Goal: Find contact information: Find contact information

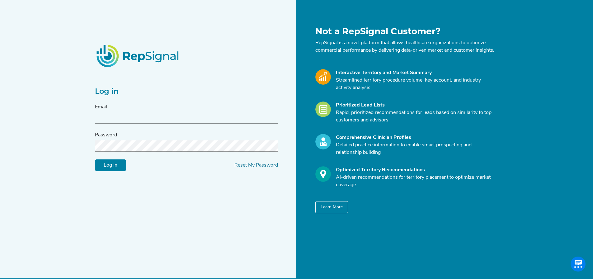
type input "[PERSON_NAME][EMAIL_ADDRESS][PERSON_NAME][DOMAIN_NAME]"
click at [117, 170] on input "Log in" at bounding box center [110, 165] width 31 height 12
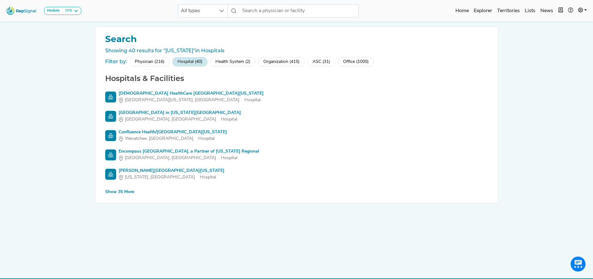
click at [121, 190] on div "Show 35 More" at bounding box center [119, 192] width 29 height 7
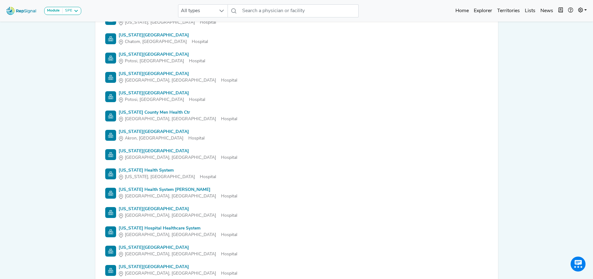
scroll to position [543, 0]
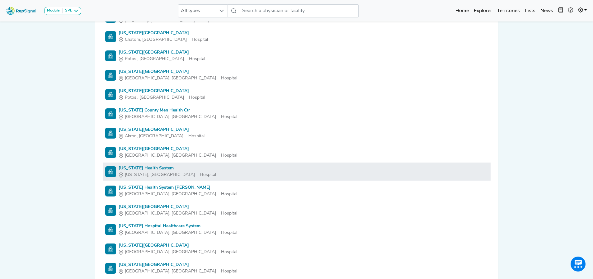
click at [169, 168] on div "[US_STATE] Health System" at bounding box center [168, 168] width 98 height 7
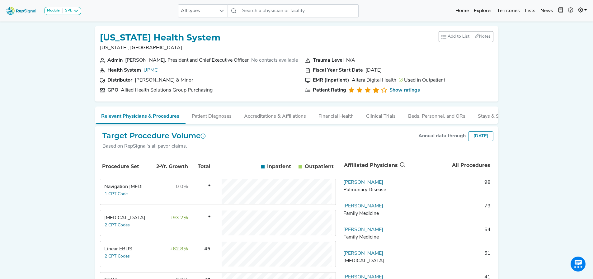
click at [138, 253] on div "Linear EBUS" at bounding box center [125, 248] width 43 height 7
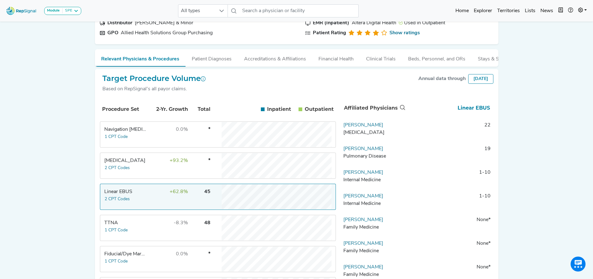
scroll to position [79, 0]
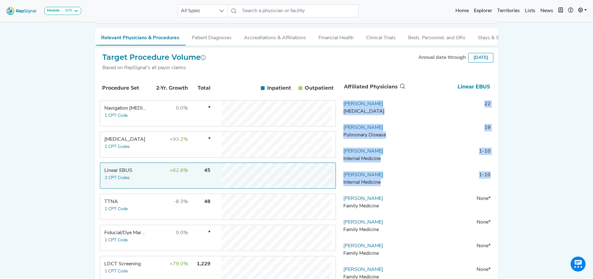
drag, startPoint x: 342, startPoint y: 107, endPoint x: 489, endPoint y: 179, distance: 163.4
click at [489, 179] on tbody "[PERSON_NAME] [MEDICAL_DATA] 22 [PERSON_NAME] Pulmonary Disease 19 [PERSON_NAME…" at bounding box center [417, 219] width 153 height 239
copy tbody "[PERSON_NAME] [MEDICAL_DATA] 22 [PERSON_NAME] Pulmonary Disease 19 [PERSON_NAME…"
click at [414, 128] on tbody "[PERSON_NAME] [MEDICAL_DATA] 22 [PERSON_NAME] Pulmonary Disease 19 [PERSON_NAME…" at bounding box center [417, 219] width 153 height 239
click at [523, 98] on div "Module SPE [MEDICAL_DATA] Disposable Bronchoscope SBRT SPE TTNA [MEDICAL_DATA] …" at bounding box center [296, 151] width 593 height 460
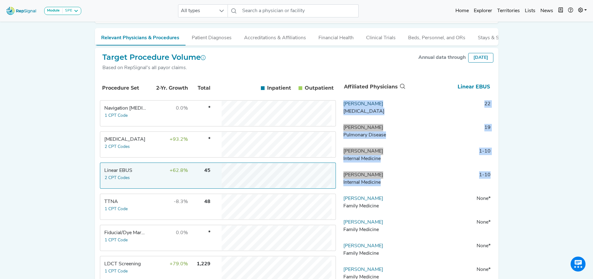
click at [370, 107] on link "[PERSON_NAME]" at bounding box center [364, 104] width 40 height 5
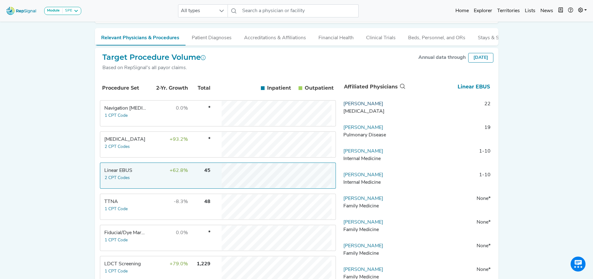
click at [370, 107] on link "[PERSON_NAME]" at bounding box center [364, 104] width 40 height 5
click at [368, 107] on link "[PERSON_NAME]" at bounding box center [364, 104] width 40 height 5
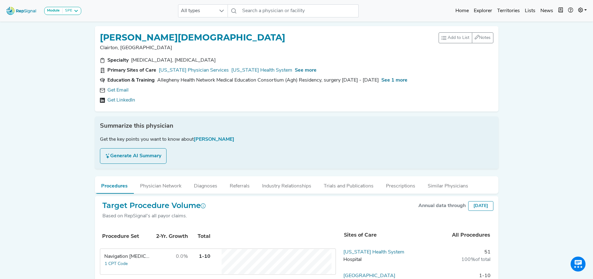
click at [114, 93] on link "Get Email" at bounding box center [117, 90] width 21 height 7
click at [117, 102] on div "Specialty [MEDICAL_DATA], [MEDICAL_DATA] Primary Sites of Care [US_STATE] Physi…" at bounding box center [296, 82] width 401 height 50
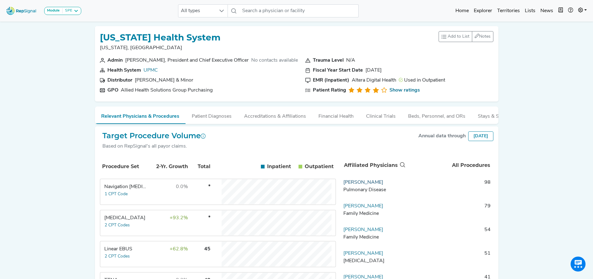
click at [364, 185] on link "[PERSON_NAME]" at bounding box center [364, 182] width 40 height 5
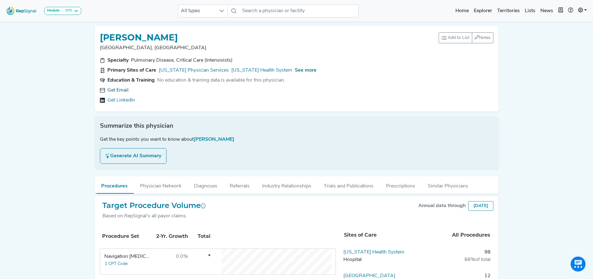
click at [117, 90] on link "Get Email" at bounding box center [117, 90] width 21 height 7
click at [305, 69] on span "See more" at bounding box center [306, 70] width 22 height 5
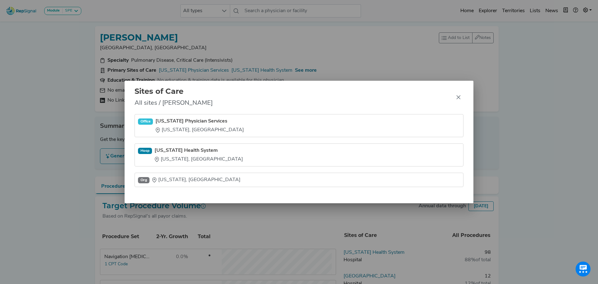
click at [72, 170] on div "Sites of Care All sites / [PERSON_NAME] Office [US_STATE] Physician Services [U…" at bounding box center [299, 142] width 598 height 284
click at [524, 98] on div "Sites of Care All sites / [PERSON_NAME] Office [US_STATE] Physician Services [U…" at bounding box center [299, 142] width 598 height 284
click at [541, 124] on div "Sites of Care All sites / [PERSON_NAME] Office [US_STATE] Physician Services [U…" at bounding box center [299, 142] width 598 height 284
click at [459, 98] on icon "Close" at bounding box center [459, 97] width 4 height 4
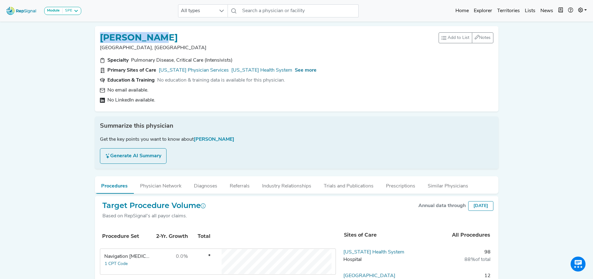
drag, startPoint x: 166, startPoint y: 35, endPoint x: 96, endPoint y: 34, distance: 69.8
click at [96, 34] on div "ZIAD [PERSON_NAME][GEOGRAPHIC_DATA], [GEOGRAPHIC_DATA] Add to List Recent Lists…" at bounding box center [297, 68] width 404 height 85
copy h1 "[PERSON_NAME]"
click at [244, 8] on input "text" at bounding box center [299, 10] width 119 height 13
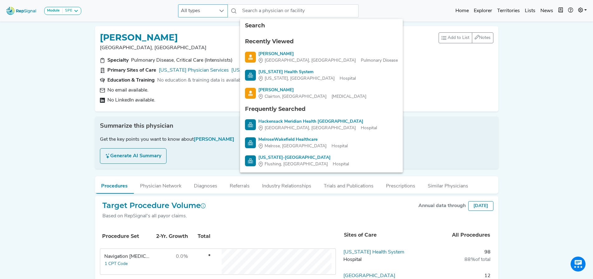
click at [227, 10] on div at bounding box center [222, 11] width 12 height 12
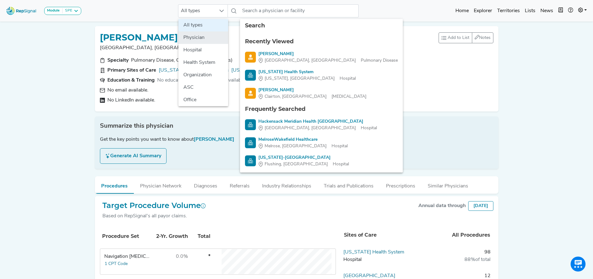
click at [193, 36] on li "Physician" at bounding box center [203, 37] width 50 height 12
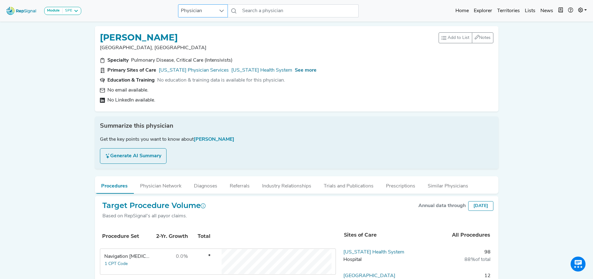
click at [198, 12] on span "Physician" at bounding box center [196, 11] width 37 height 12
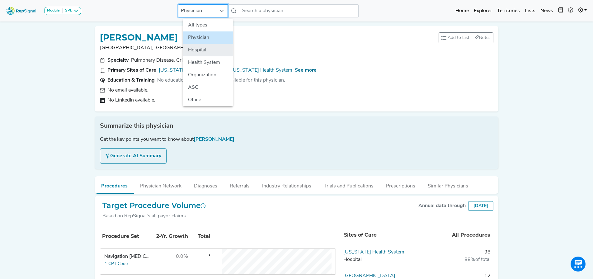
click at [200, 53] on li "Hospital" at bounding box center [208, 50] width 50 height 12
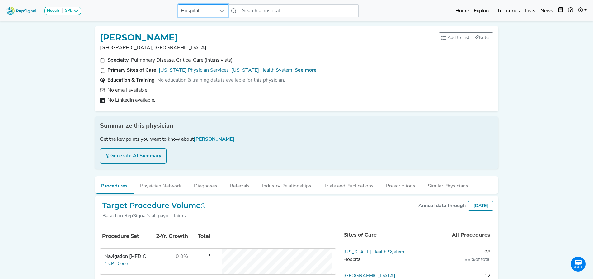
click at [274, 3] on div "Module SPE [MEDICAL_DATA] Disposable Bronchoscope SBRT SPE TTNA [MEDICAL_DATA] …" at bounding box center [296, 10] width 593 height 17
click at [268, 12] on input "text" at bounding box center [299, 10] width 119 height 13
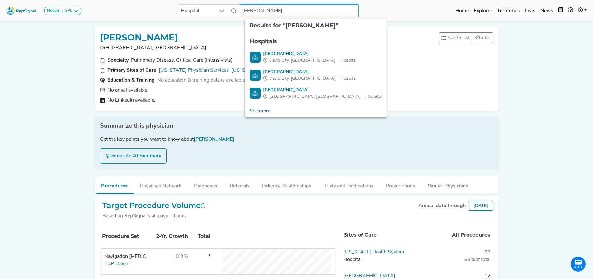
type input "[PERSON_NAME]"
click at [262, 110] on link "See more" at bounding box center [260, 111] width 31 height 12
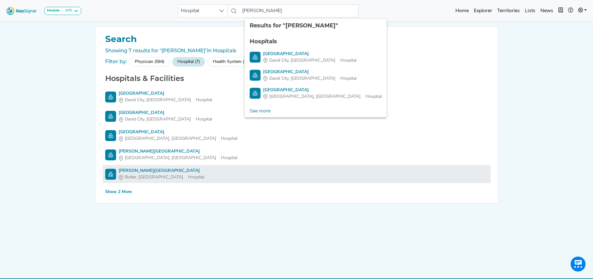
click at [136, 176] on span "Butler, [GEOGRAPHIC_DATA]" at bounding box center [154, 177] width 58 height 7
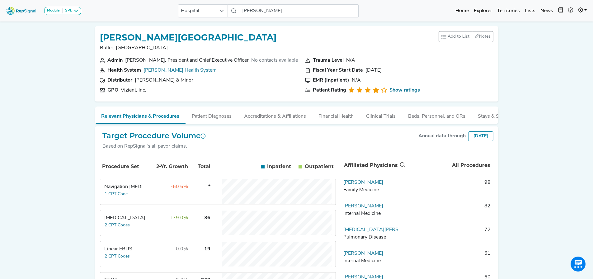
click at [133, 259] on td "Linear EBUS 2 CPT Codes" at bounding box center [124, 254] width 47 height 25
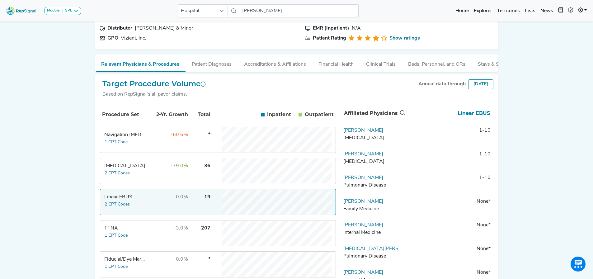
click at [530, 127] on div "Module SPE [MEDICAL_DATA] Disposable Bronchoscope SBRT SPE TTNA [MEDICAL_DATA] …" at bounding box center [296, 178] width 593 height 460
drag, startPoint x: 331, startPoint y: 134, endPoint x: 391, endPoint y: 148, distance: 61.4
click at [391, 148] on div "Procedure Set 2-Yr. Growth Total Inpatient In Outpatient Out Navigation [MEDICA…" at bounding box center [297, 239] width 394 height 273
click at [67, 212] on div "Module SPE [MEDICAL_DATA] Disposable Bronchoscope SBRT SPE TTNA [MEDICAL_DATA] …" at bounding box center [296, 178] width 593 height 460
click at [136, 207] on td "Linear EBUS 2 CPT Codes" at bounding box center [124, 202] width 47 height 25
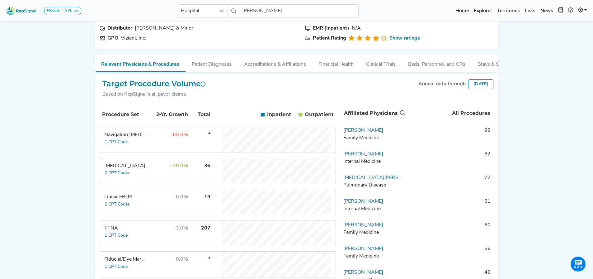
click at [156, 141] on td "-60.6%" at bounding box center [168, 139] width 40 height 25
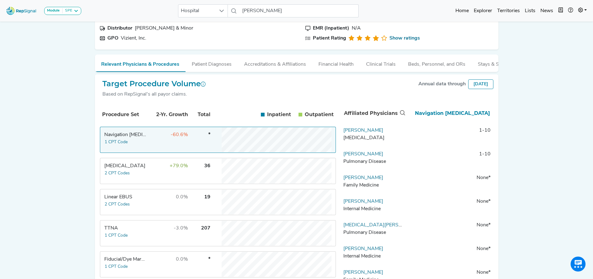
click at [149, 204] on td "0.0%" at bounding box center [168, 202] width 40 height 25
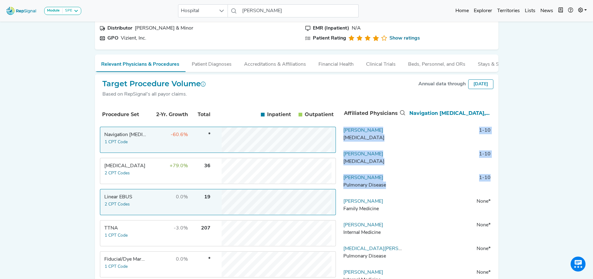
drag, startPoint x: 337, startPoint y: 135, endPoint x: 488, endPoint y: 187, distance: 159.6
click at [488, 187] on tbody "[PERSON_NAME] [MEDICAL_DATA] 1-10 [PERSON_NAME] [MEDICAL_DATA] 1-10 [PERSON_NAM…" at bounding box center [417, 246] width 153 height 239
copy tbody "[PERSON_NAME] [MEDICAL_DATA] 1-10 [PERSON_NAME] [MEDICAL_DATA] 1-10 [PERSON_NAM…"
click at [354, 186] on div "Pulmonary Disease" at bounding box center [374, 185] width 60 height 7
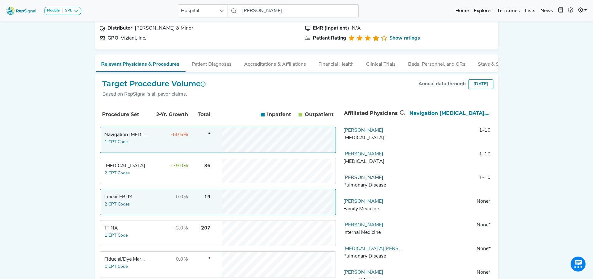
click at [355, 180] on link "[PERSON_NAME]" at bounding box center [364, 177] width 40 height 5
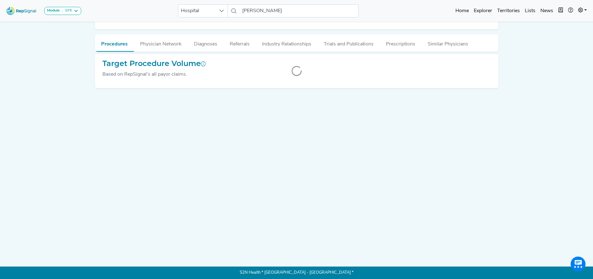
scroll to position [1, 5]
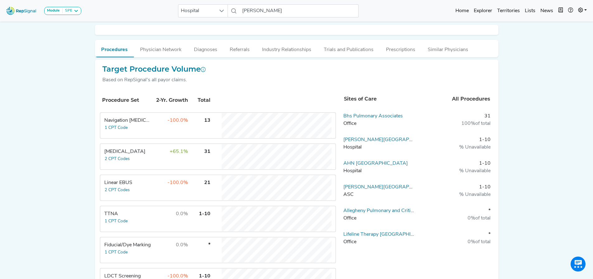
click at [583, 57] on div "Module SPE [MEDICAL_DATA] Disposable Bronchoscope SBRT SPE TTNA [MEDICAL_DATA] …" at bounding box center [296, 203] width 593 height 408
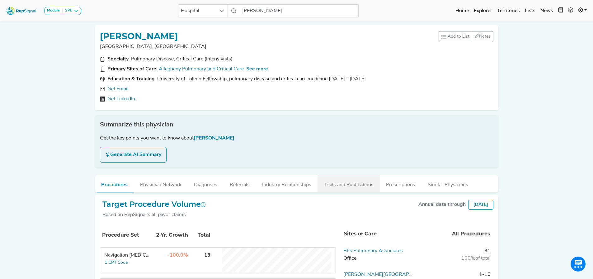
scroll to position [0, 5]
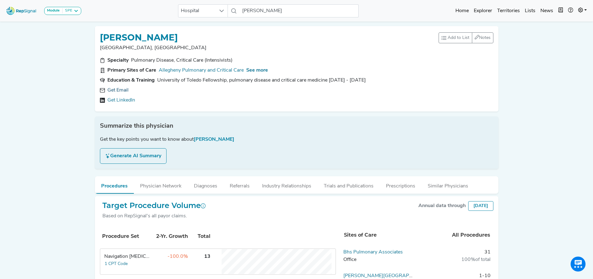
click at [116, 91] on link "Get Email" at bounding box center [117, 90] width 21 height 7
click at [260, 72] on span "See more" at bounding box center [257, 70] width 22 height 5
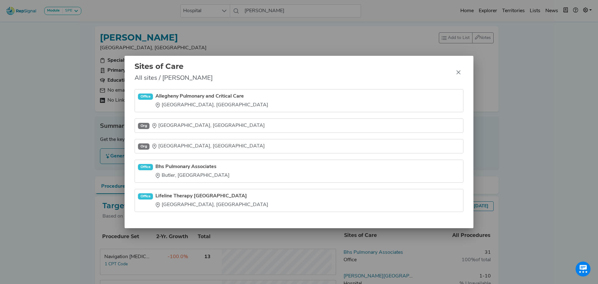
click at [66, 221] on div "Sites of Care All sites / [PERSON_NAME] Office Allegheny Pulmonary and Critical…" at bounding box center [299, 142] width 598 height 284
click at [190, 7] on div "Sites of Care All sites / [PERSON_NAME] Office Allegheny Pulmonary and Critical…" at bounding box center [299, 142] width 598 height 284
click at [456, 71] on icon "Close" at bounding box center [458, 72] width 5 height 5
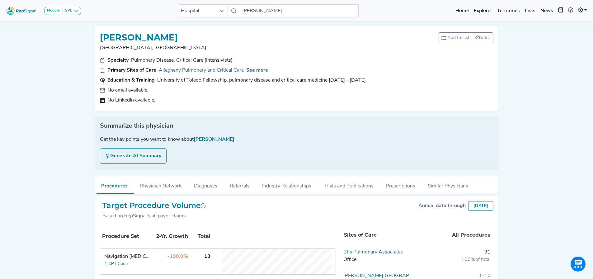
click at [58, 235] on div "Module SPE [MEDICAL_DATA] Disposable Bronchoscope SBRT SPE TTNA [MEDICAL_DATA] …" at bounding box center [296, 271] width 593 height 543
